Goal: Find contact information: Obtain details needed to contact an individual or organization

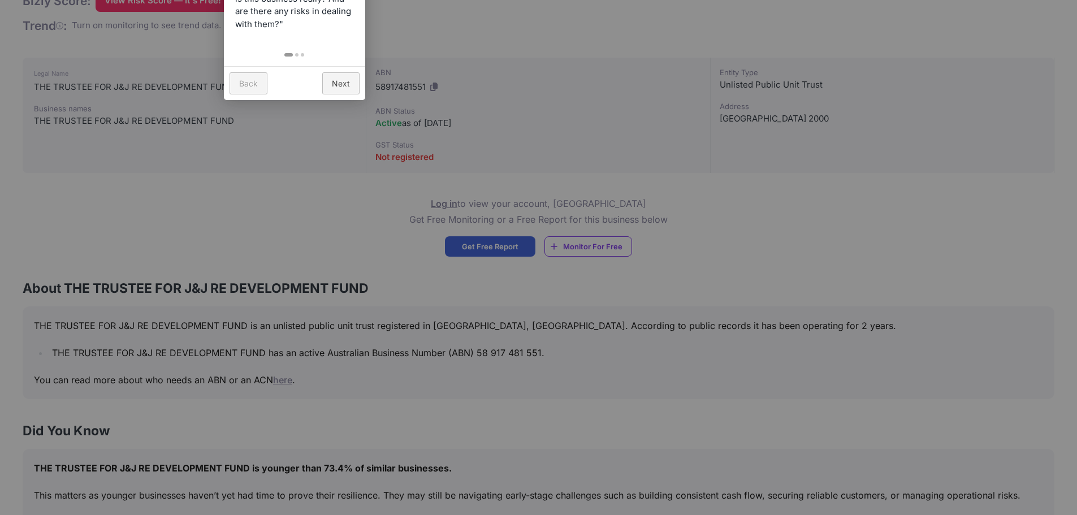
scroll to position [226, 0]
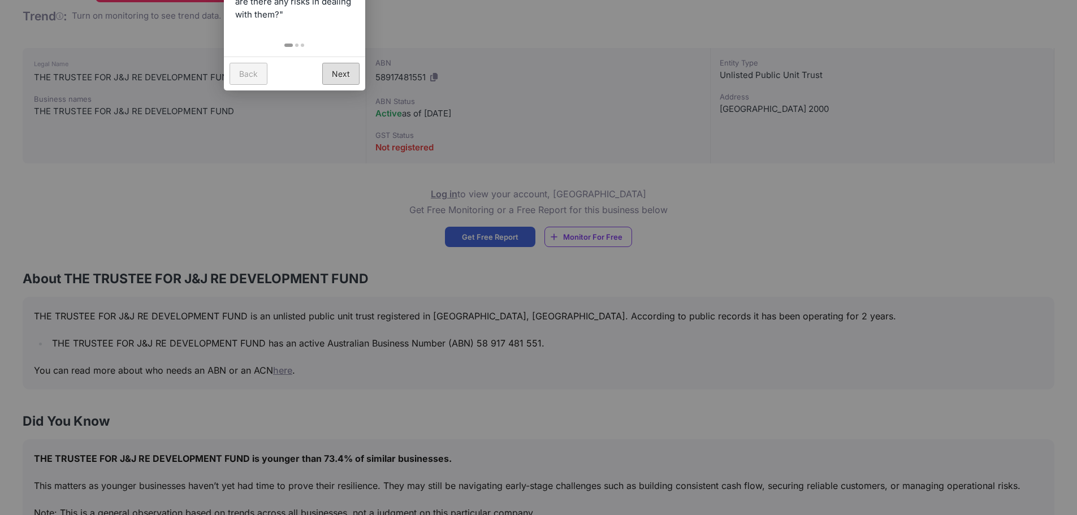
click at [342, 74] on link "Next" at bounding box center [340, 74] width 37 height 22
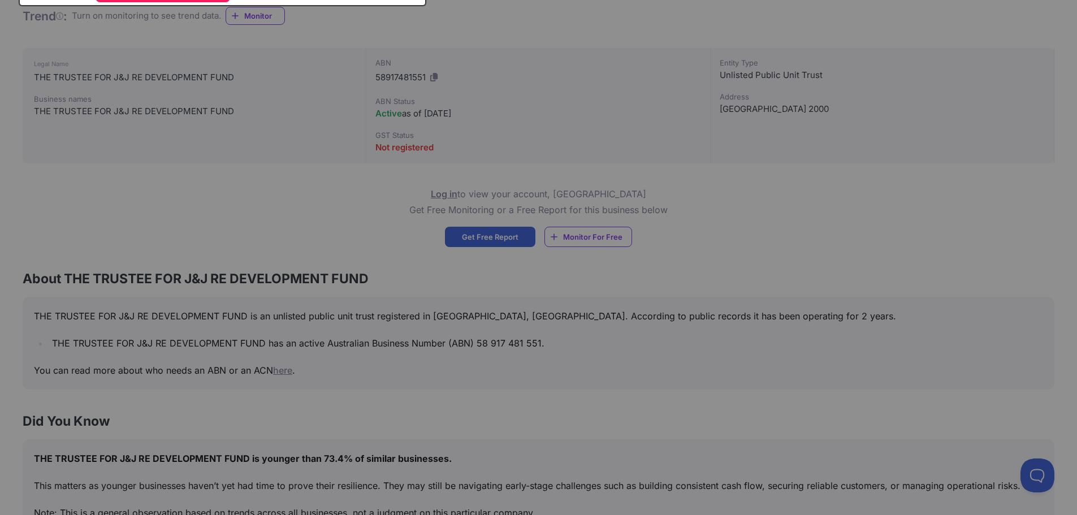
scroll to position [0, 0]
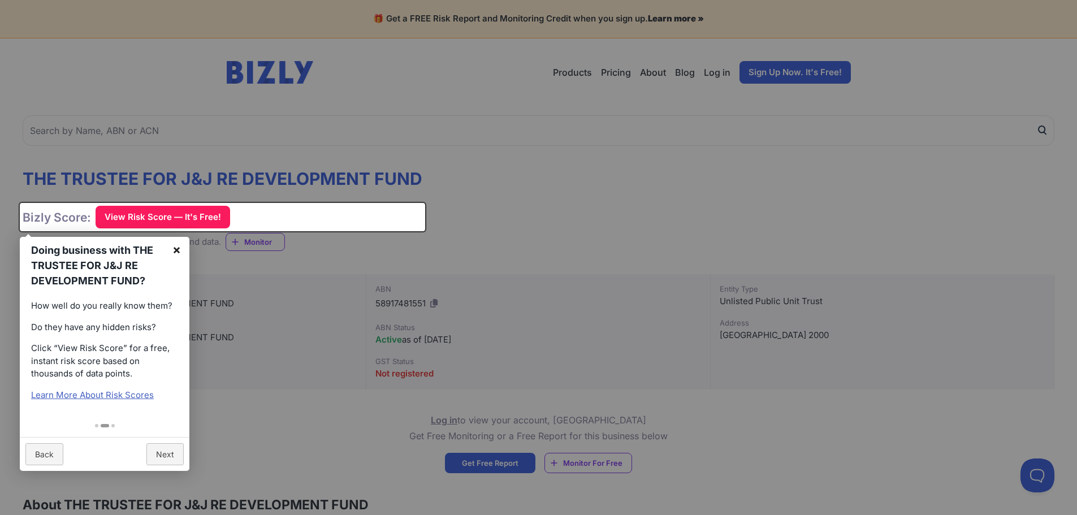
click at [172, 248] on link "×" at bounding box center [176, 249] width 25 height 25
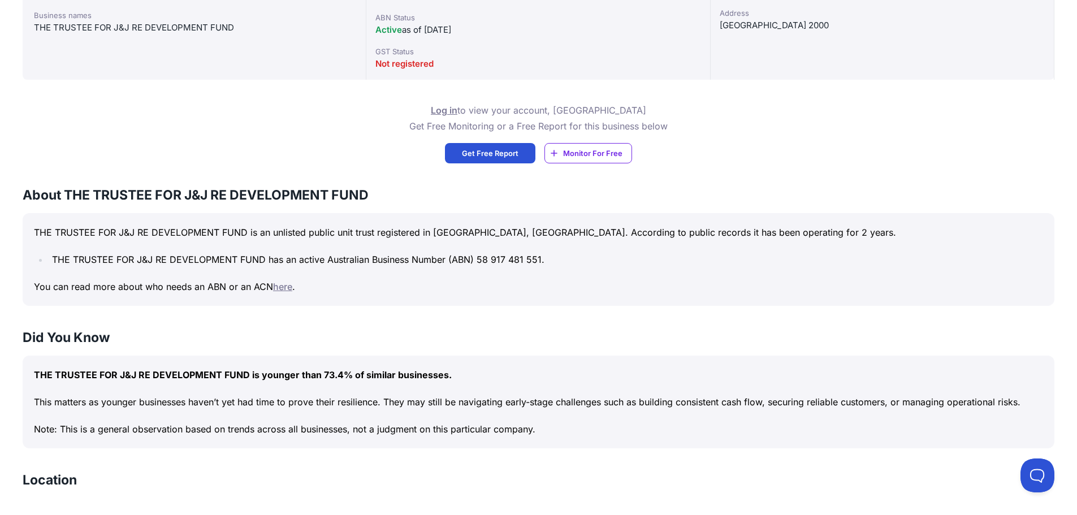
scroll to position [197, 0]
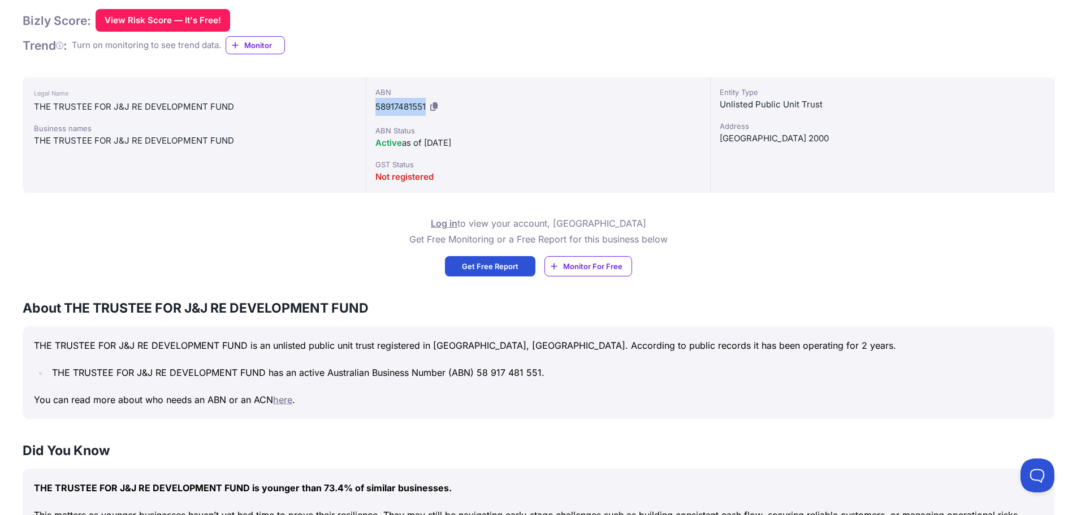
drag, startPoint x: 426, startPoint y: 103, endPoint x: 377, endPoint y: 105, distance: 49.8
click at [377, 105] on span "58917481551" at bounding box center [400, 106] width 50 height 11
copy span "58917481551"
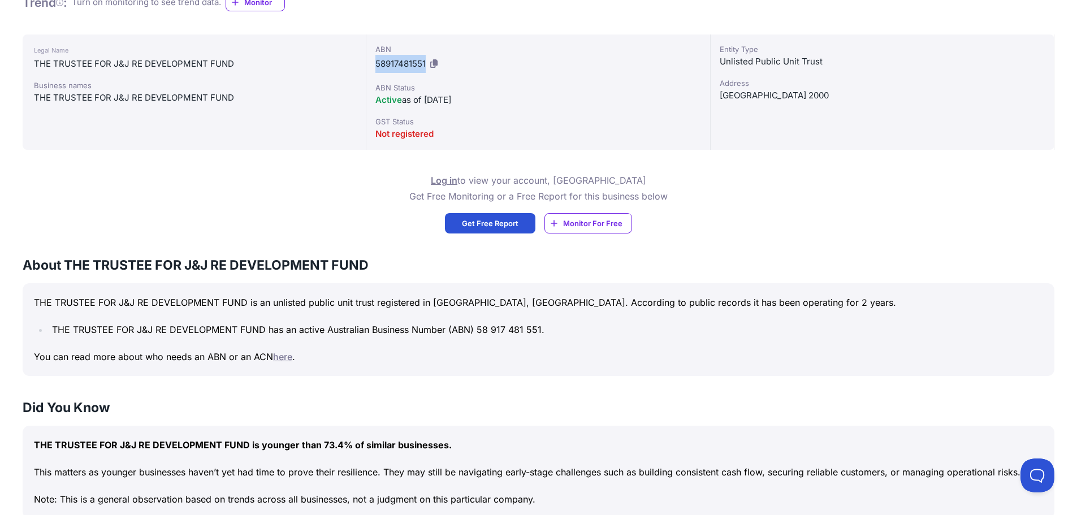
scroll to position [366, 0]
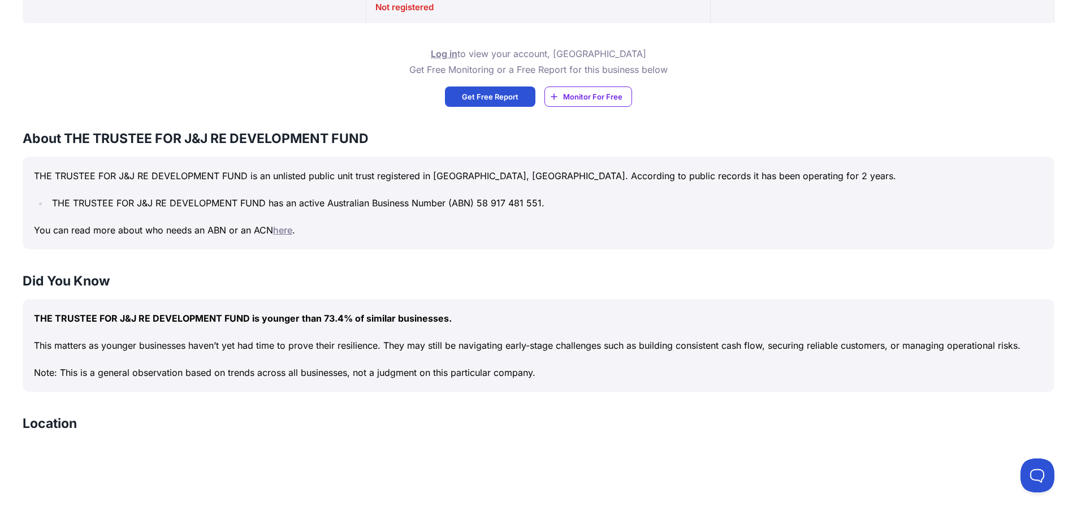
drag, startPoint x: 324, startPoint y: 314, endPoint x: 375, endPoint y: 312, distance: 50.9
click at [375, 312] on p "THE TRUSTEE FOR J&J RE DEVELOPMENT FUND is younger than 73.4% of similar busine…" at bounding box center [538, 318] width 1009 height 16
click at [413, 323] on p "THE TRUSTEE FOR J&J RE DEVELOPMENT FUND is younger than 73.4% of similar busine…" at bounding box center [538, 318] width 1009 height 16
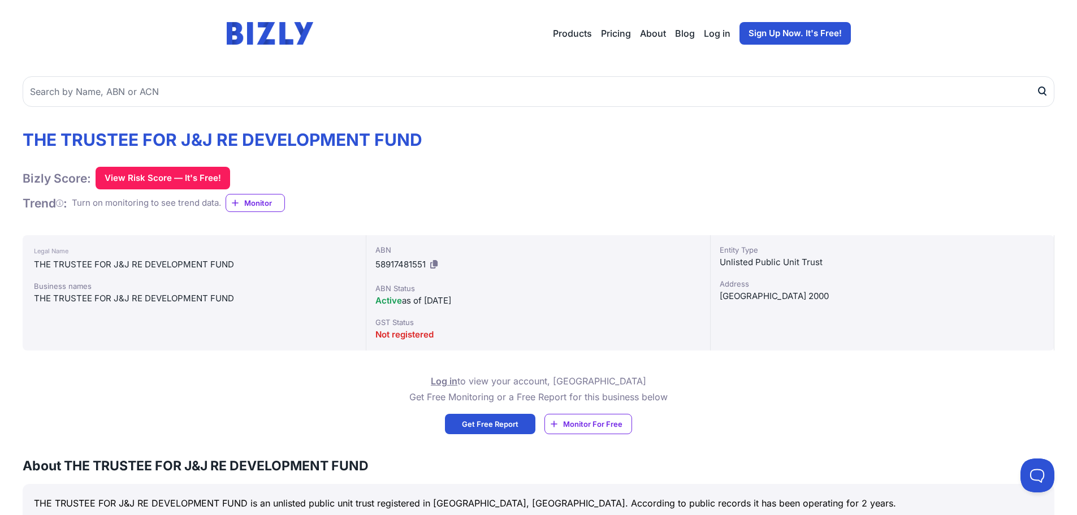
scroll to position [0, 0]
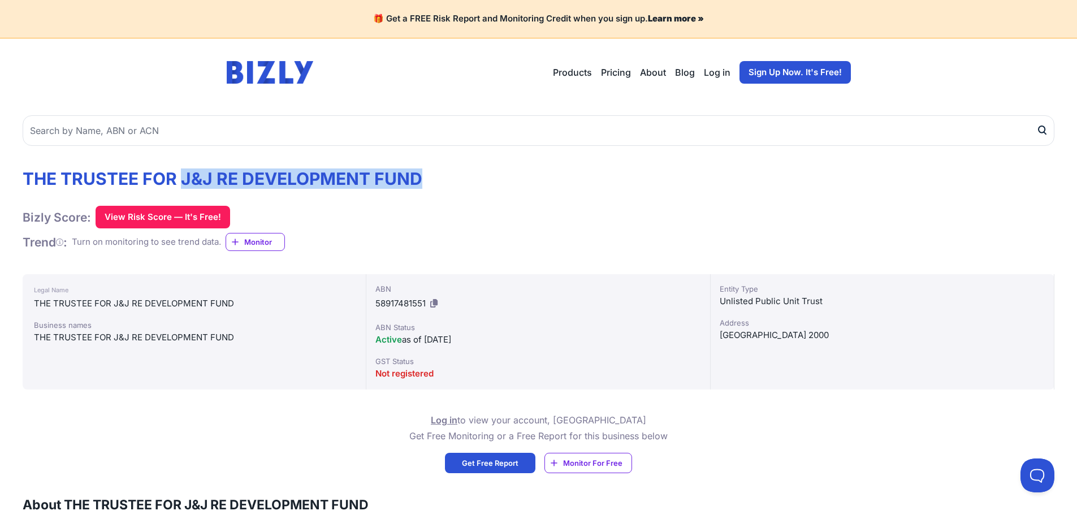
drag, startPoint x: 182, startPoint y: 175, endPoint x: 444, endPoint y: 152, distance: 263.5
copy h1 "J&J RE DEVELOPMENT FUND"
click at [437, 303] on icon at bounding box center [433, 303] width 7 height 8
copy h1 "J&J RE DEVELOPMENT FUND"
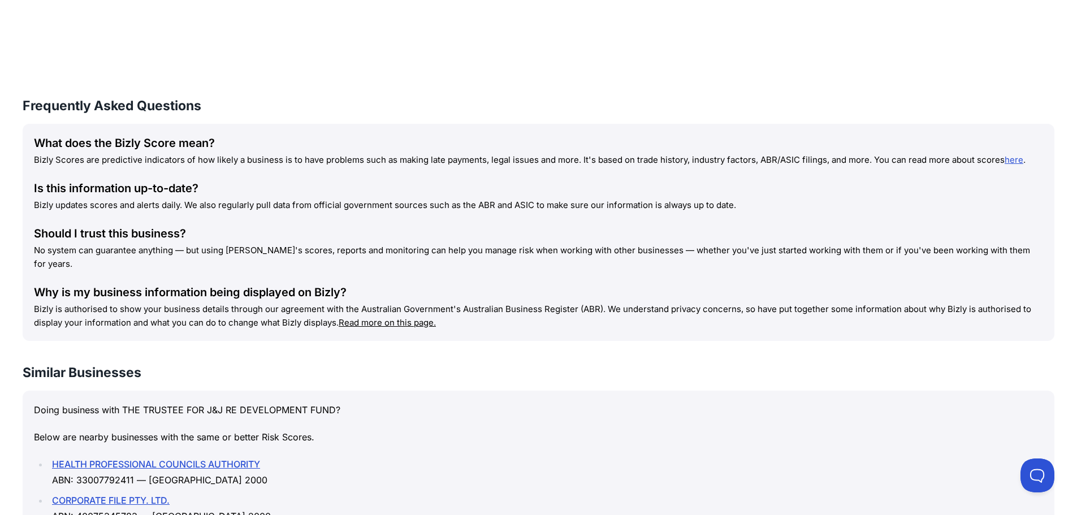
scroll to position [1271, 0]
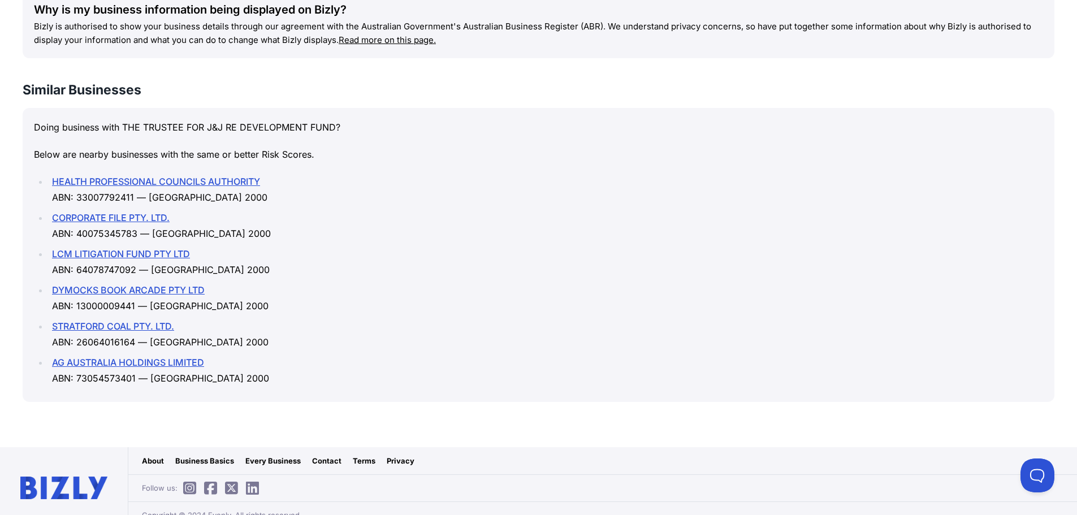
click at [325, 455] on link "Contact" at bounding box center [326, 460] width 29 height 11
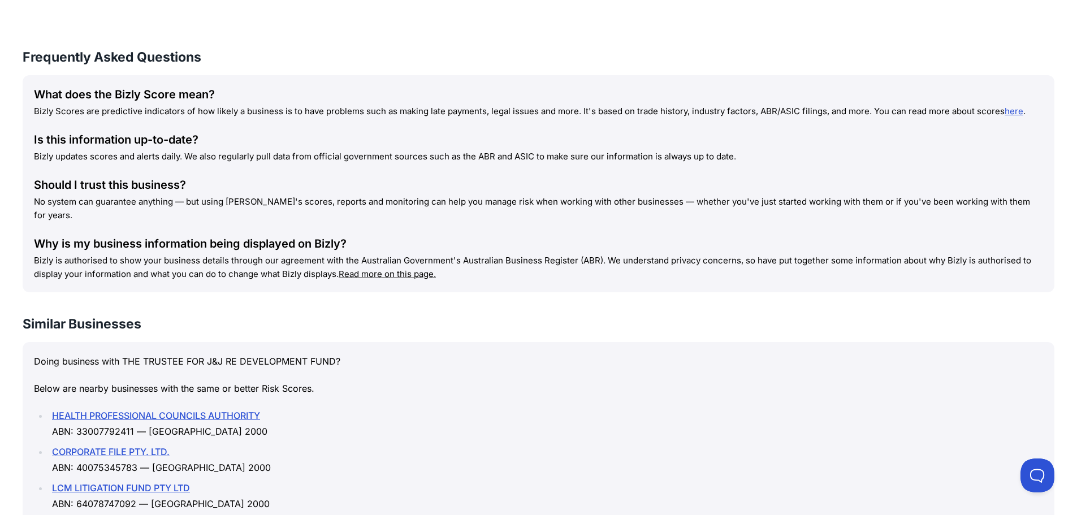
scroll to position [1188, 0]
